Goal: Check status: Check status

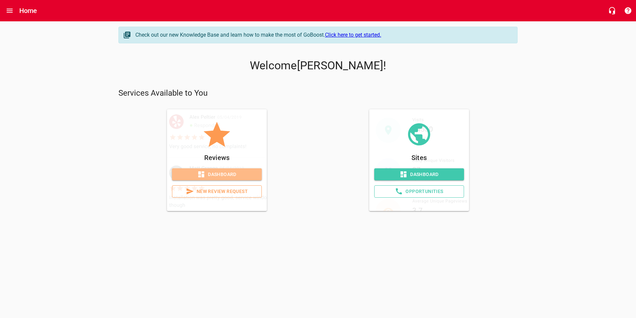
click at [222, 173] on span "Dashboard" at bounding box center [216, 174] width 79 height 8
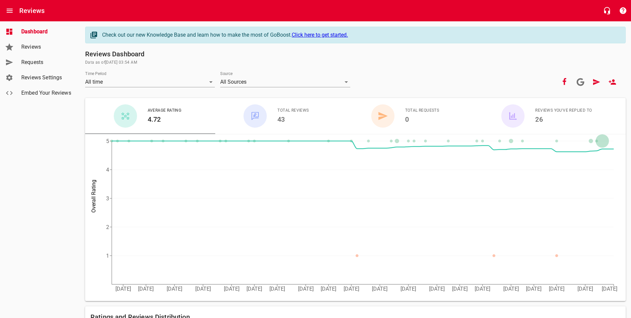
click at [33, 47] on span "Reviews" at bounding box center [46, 47] width 51 height 8
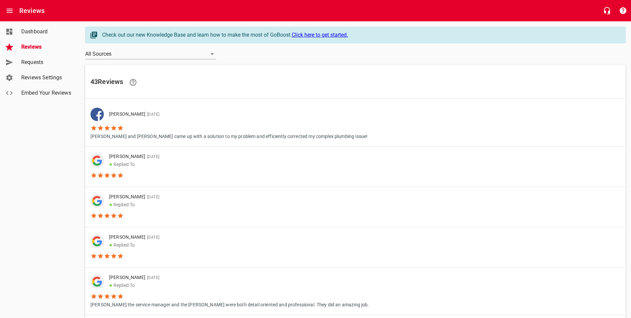
click at [36, 33] on span "Dashboard" at bounding box center [46, 32] width 51 height 8
